Goal: Task Accomplishment & Management: Manage account settings

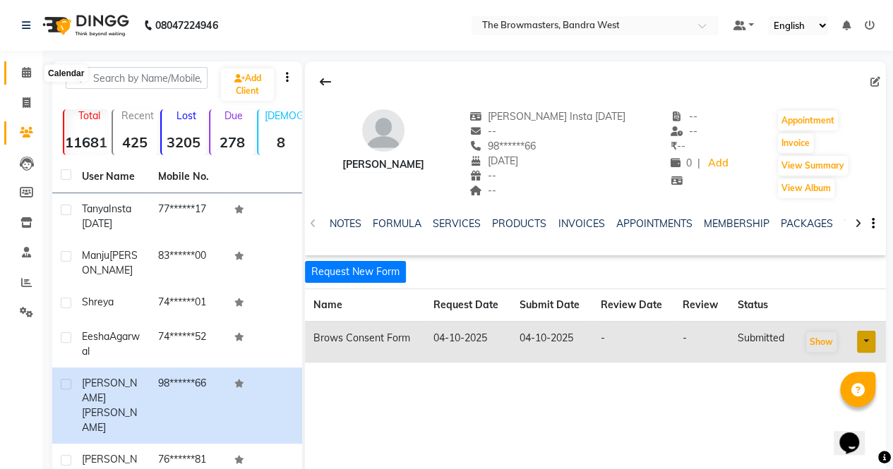
click at [25, 68] on icon at bounding box center [26, 72] width 9 height 11
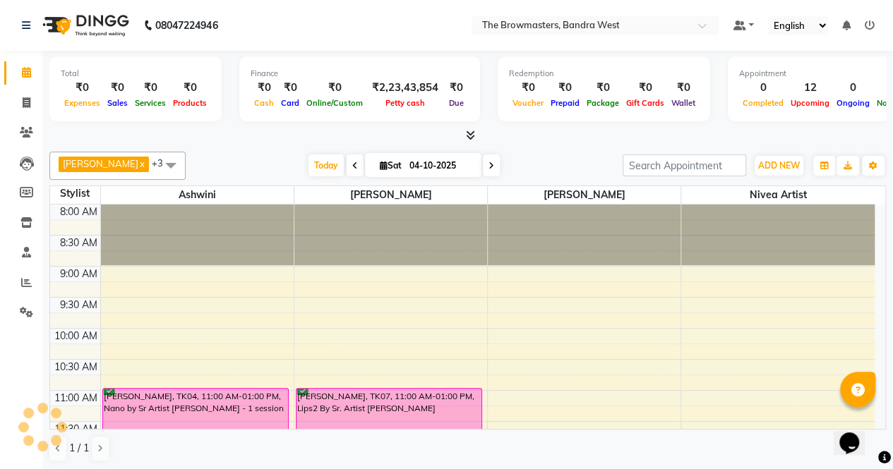
scroll to position [490, 0]
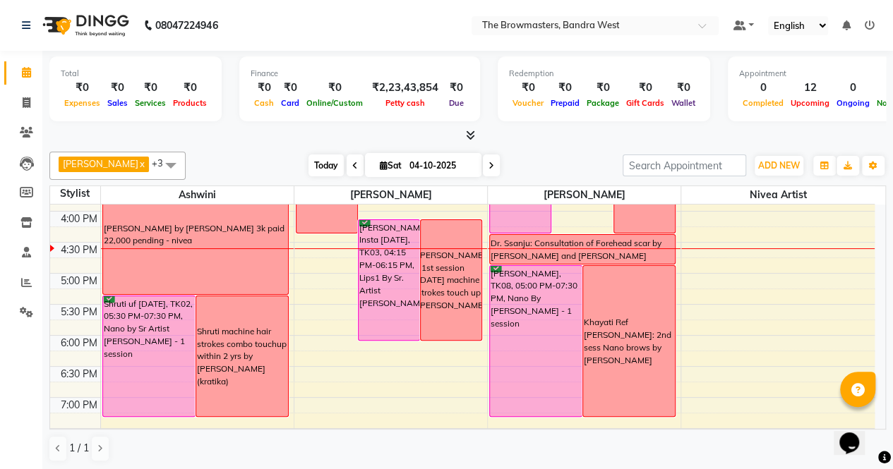
click at [323, 162] on span "Today" at bounding box center [326, 166] width 35 height 22
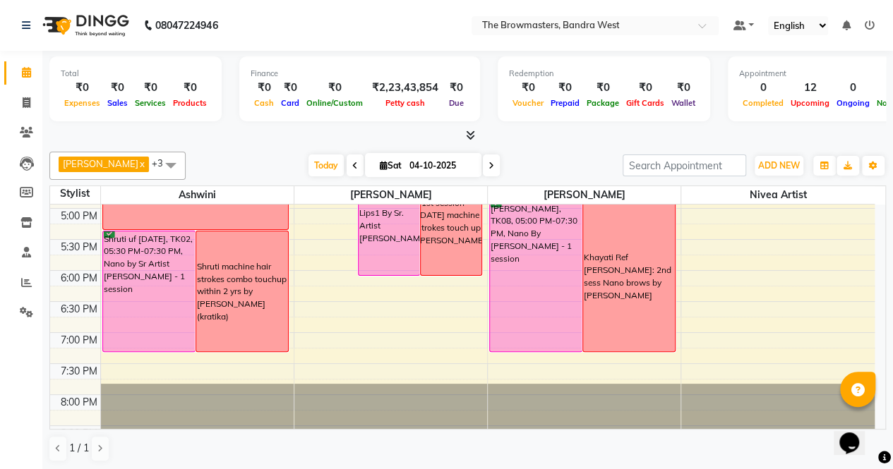
scroll to position [559, 0]
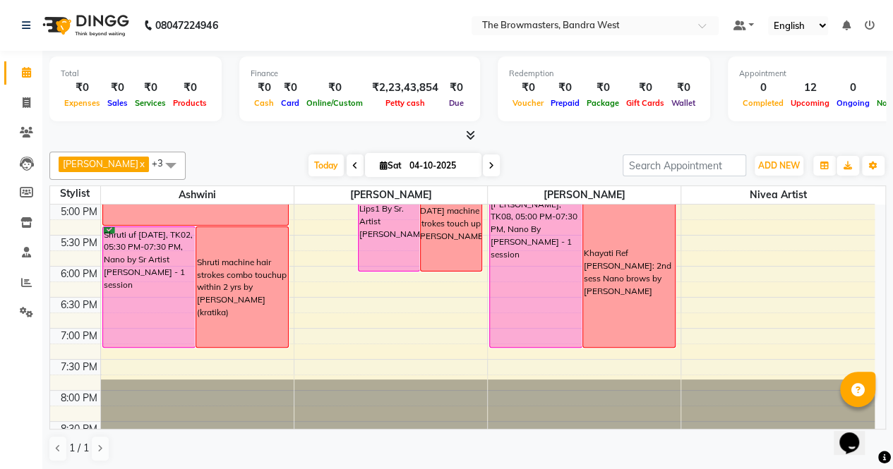
click at [861, 437] on div "Opens Chat This icon Opens the chat window." at bounding box center [849, 443] width 23 height 23
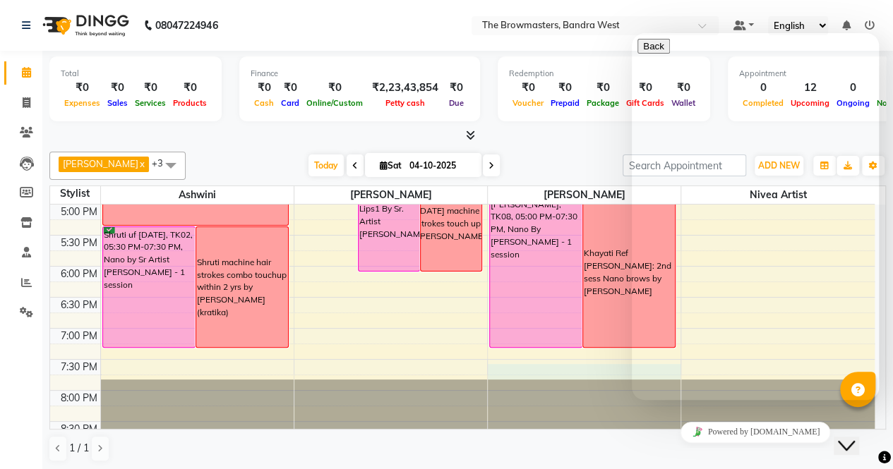
click at [565, 372] on div "8:00 AM 8:30 AM 9:00 AM 9:30 AM 10:00 AM 10:30 AM 11:00 AM 11:30 AM 12:00 PM 12…" at bounding box center [462, 49] width 825 height 807
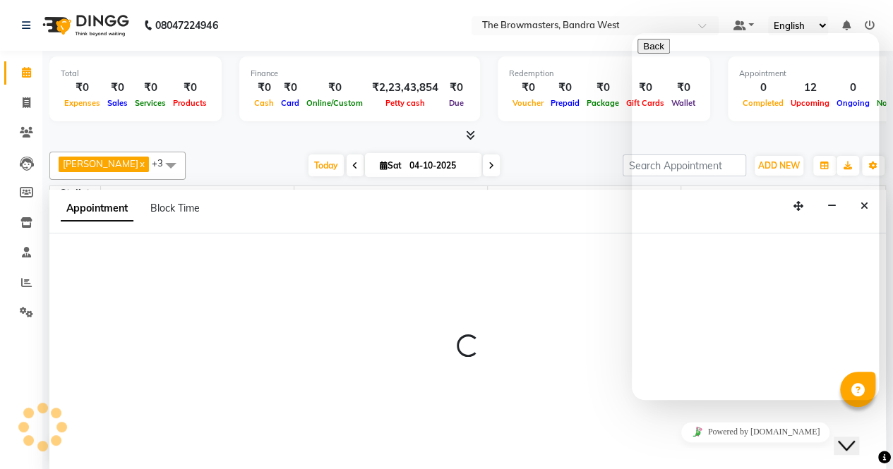
scroll to position [0, 0]
select select "64308"
select select "tentative"
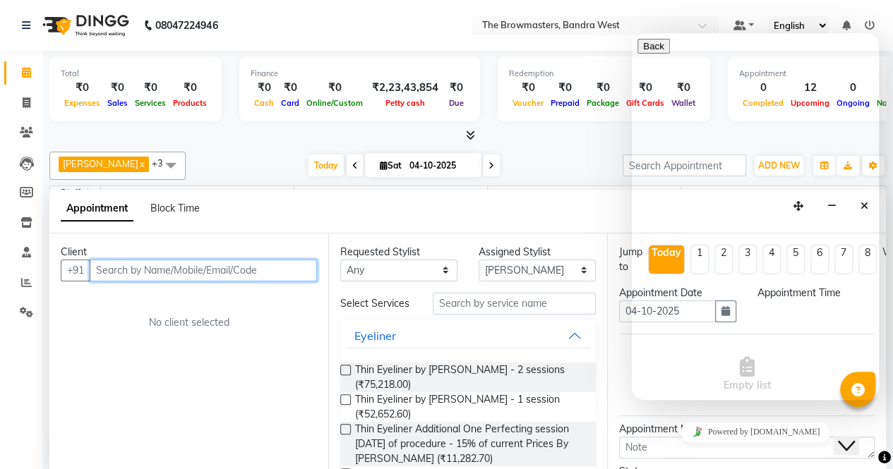
select select "1185"
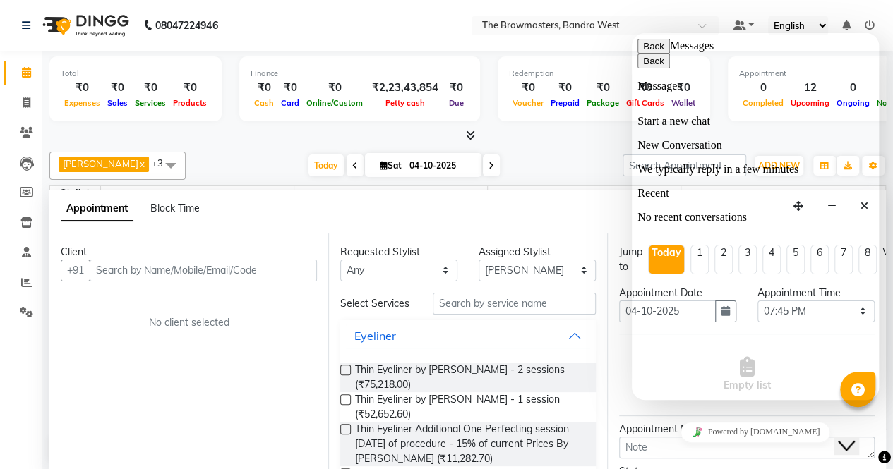
click at [655, 54] on button "Back" at bounding box center [653, 46] width 32 height 15
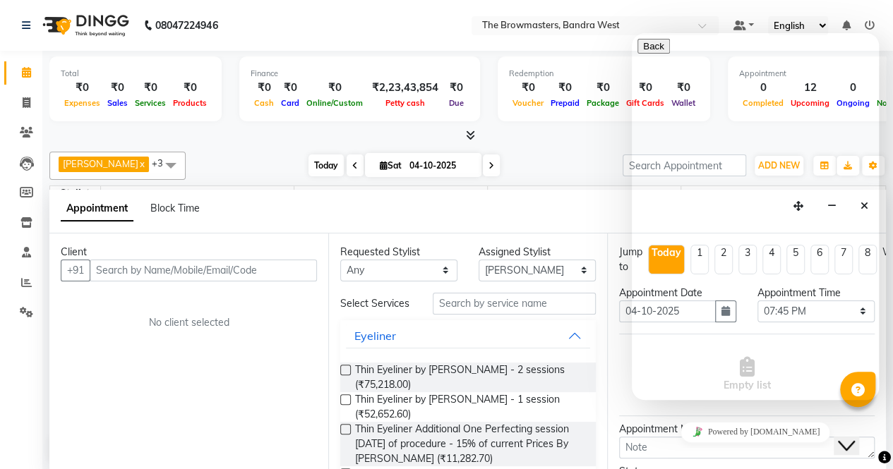
click at [326, 167] on span "Today" at bounding box center [326, 166] width 35 height 22
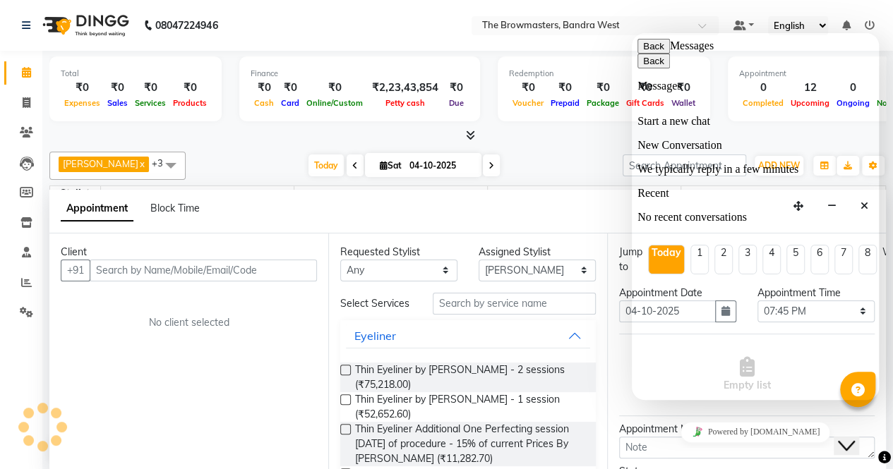
scroll to position [491, 0]
click at [653, 52] on button "Back" at bounding box center [653, 46] width 32 height 15
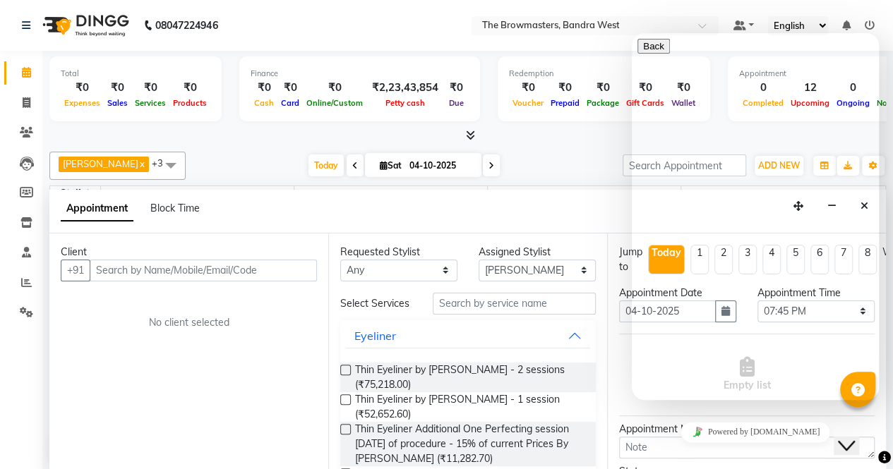
click at [659, 54] on button "Back" at bounding box center [653, 46] width 32 height 15
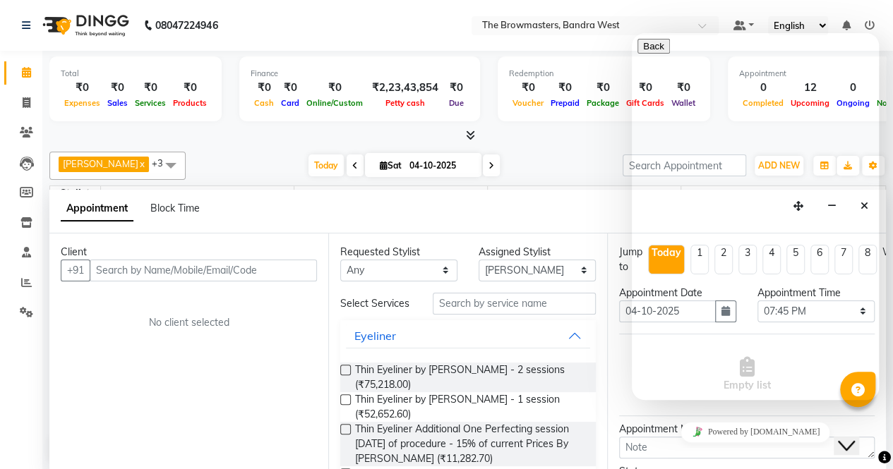
click at [421, 164] on input "04-10-2025" at bounding box center [440, 165] width 71 height 21
select select "10"
select select "2025"
click at [327, 165] on span "Today" at bounding box center [326, 166] width 35 height 22
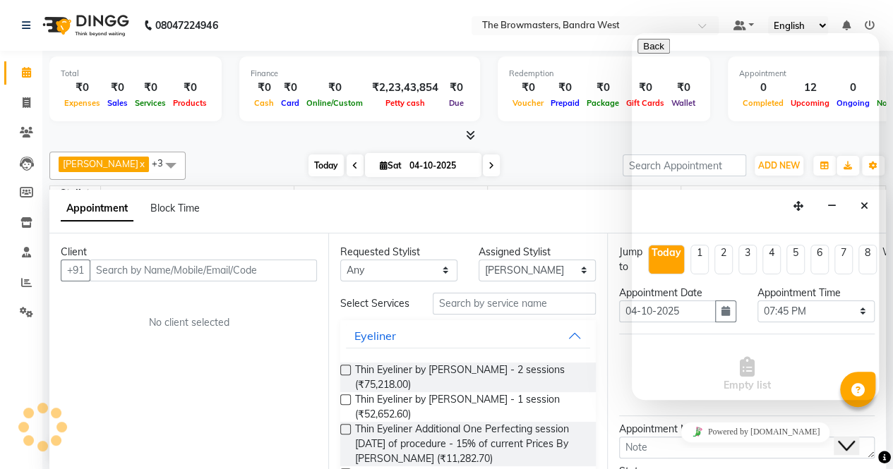
click at [323, 168] on span "Today" at bounding box center [326, 166] width 35 height 22
click at [323, 163] on span "Today" at bounding box center [326, 166] width 35 height 22
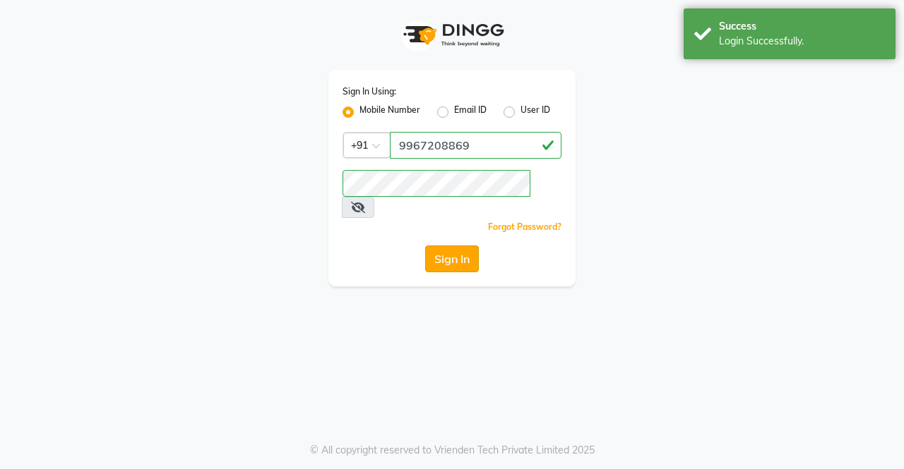
click at [442, 246] on button "Sign In" at bounding box center [452, 259] width 54 height 27
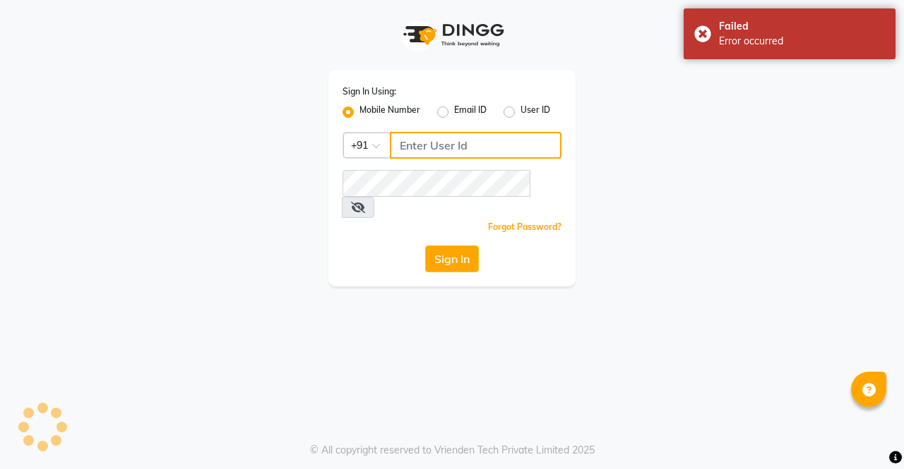
type input "9967208869"
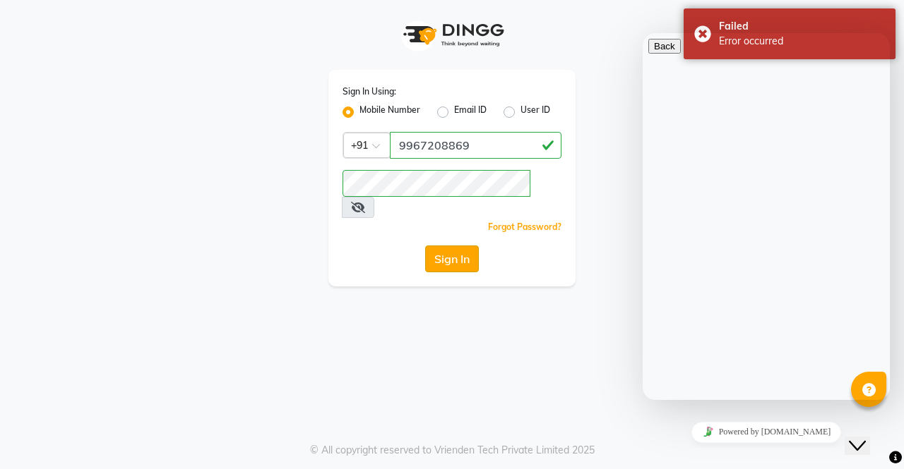
click at [465, 246] on button "Sign In" at bounding box center [452, 259] width 54 height 27
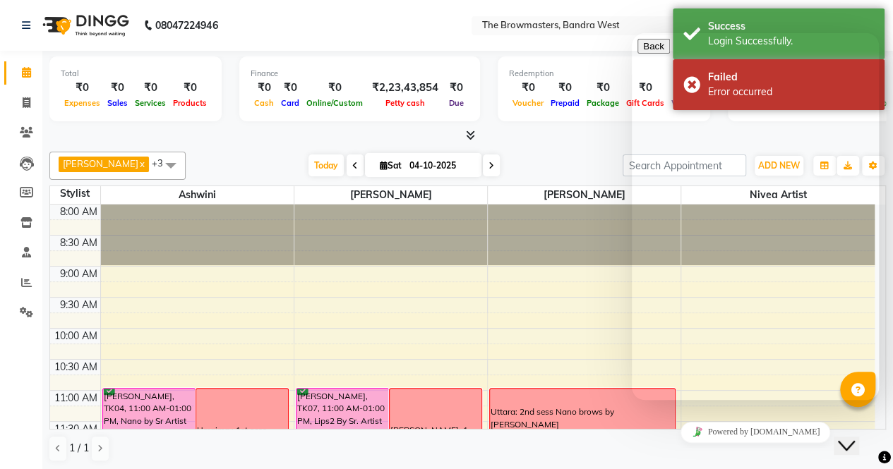
click at [405, 160] on span "Sat" at bounding box center [390, 165] width 29 height 11
select select "10"
select select "2025"
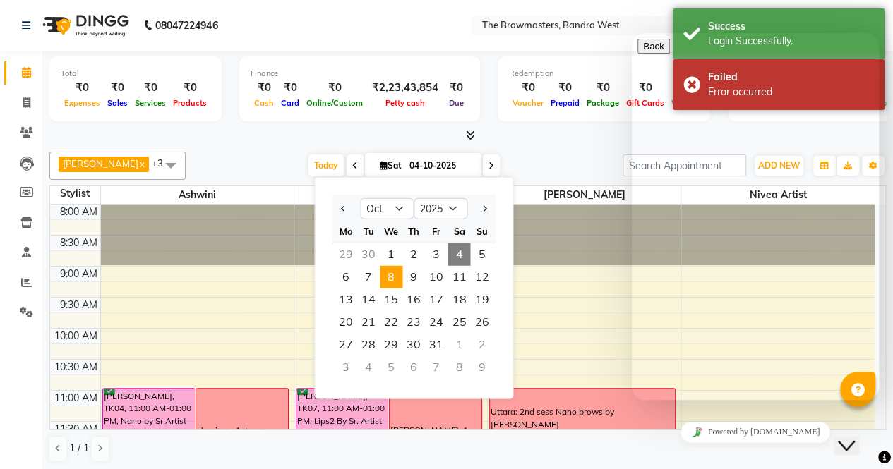
click at [399, 277] on span "8" at bounding box center [391, 277] width 23 height 23
type input "08-10-2025"
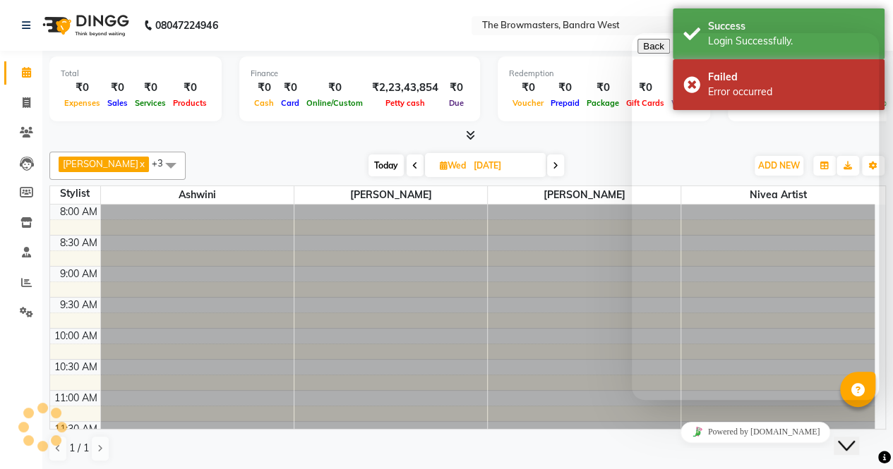
scroll to position [490, 0]
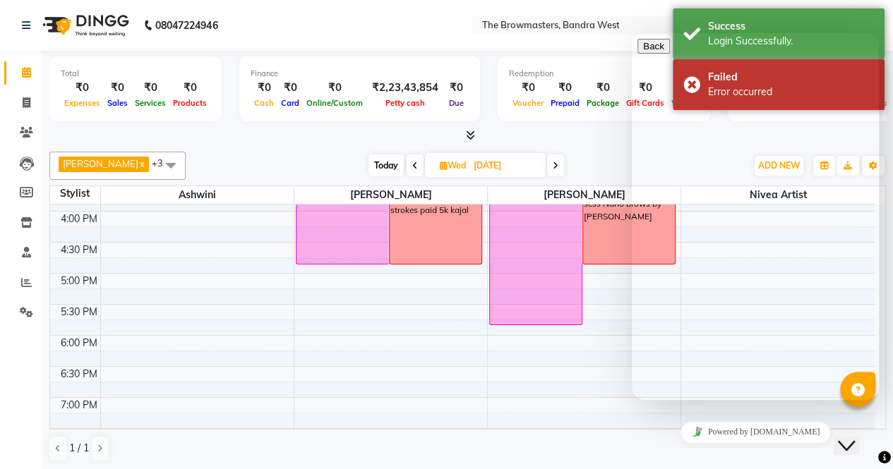
click at [858, 437] on button "Close Chat This icon closes the chat window." at bounding box center [846, 446] width 25 height 18
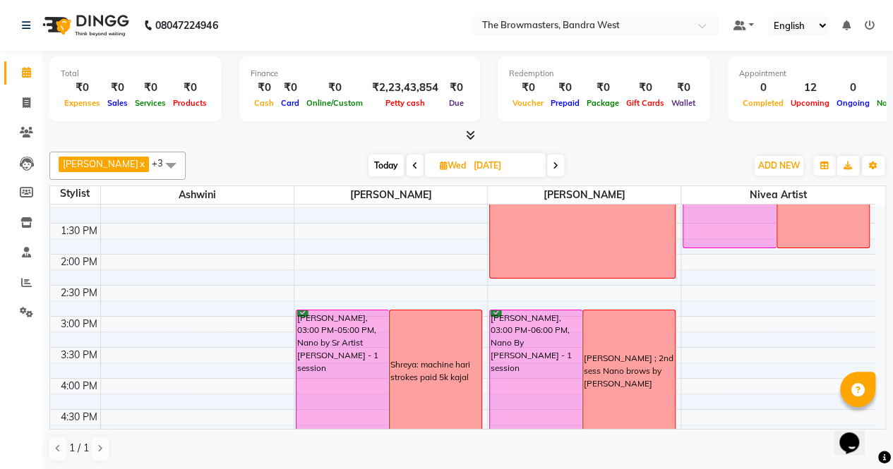
scroll to position [325, 0]
